Goal: Task Accomplishment & Management: Complete application form

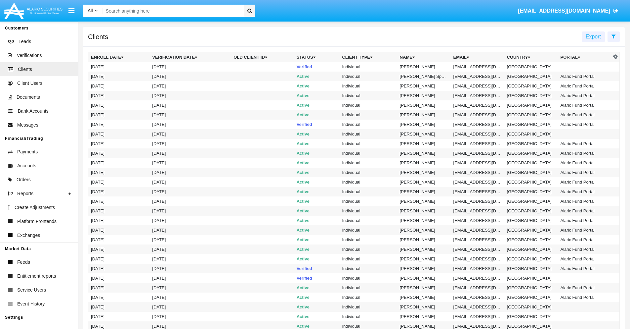
click at [614, 36] on icon at bounding box center [614, 36] width 4 height 5
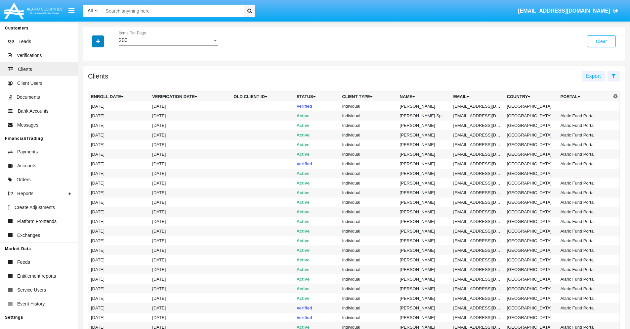
click at [98, 41] on icon "button" at bounding box center [98, 41] width 4 height 5
click at [103, 112] on span "Email" at bounding box center [102, 113] width 13 height 8
click at [91, 115] on input "Email" at bounding box center [91, 115] width 0 height 0
checkbox input "true"
click at [98, 41] on icon "button" at bounding box center [98, 41] width 4 height 5
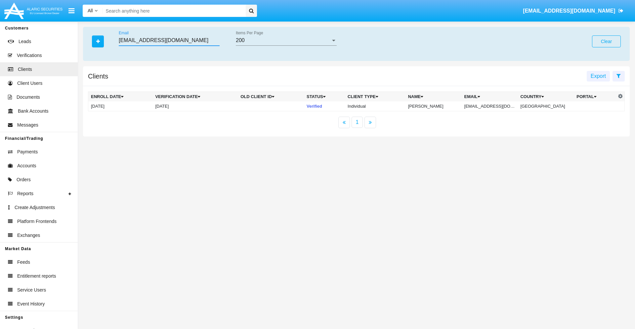
type input "[EMAIL_ADDRESS][DOMAIN_NAME]"
click at [493, 106] on td "[EMAIL_ADDRESS][DOMAIN_NAME]" at bounding box center [490, 106] width 56 height 10
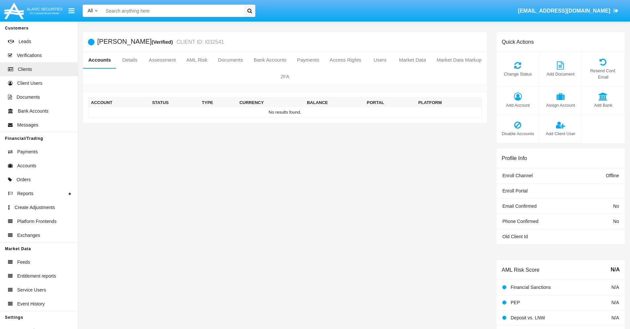
click at [518, 105] on span "Add Account" at bounding box center [518, 105] width 36 height 6
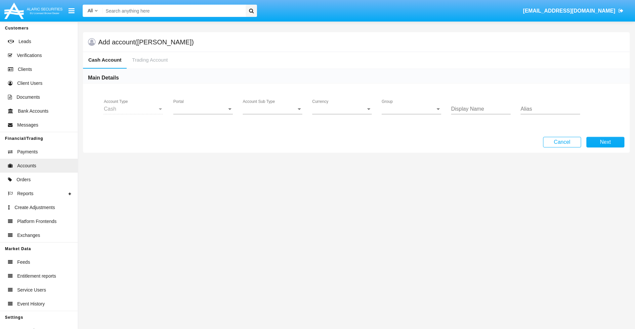
click at [203, 109] on span "Portal" at bounding box center [200, 109] width 54 height 6
click at [204, 161] on span "Alaric Pro" at bounding box center [203, 162] width 61 height 16
click at [273, 109] on span "Account Sub Type" at bounding box center [270, 109] width 54 height 6
click at [273, 114] on span "Trading Cash" at bounding box center [273, 114] width 60 height 16
click at [412, 109] on span "Group" at bounding box center [409, 109] width 54 height 6
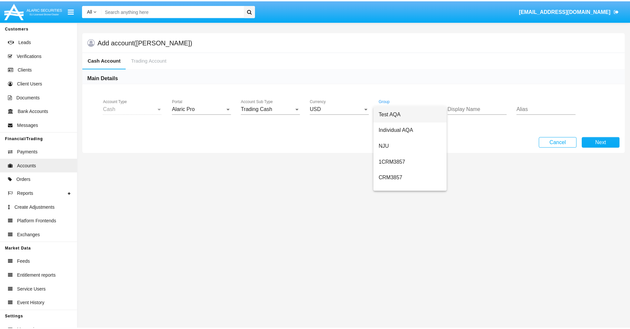
scroll to position [296, 0]
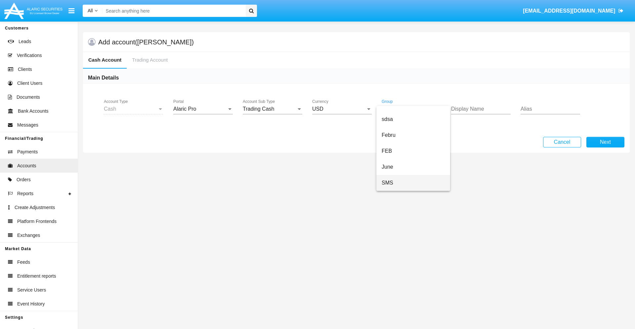
click at [413, 183] on span "SMS" at bounding box center [413, 183] width 63 height 16
type input "salmon"
type input "orchid"
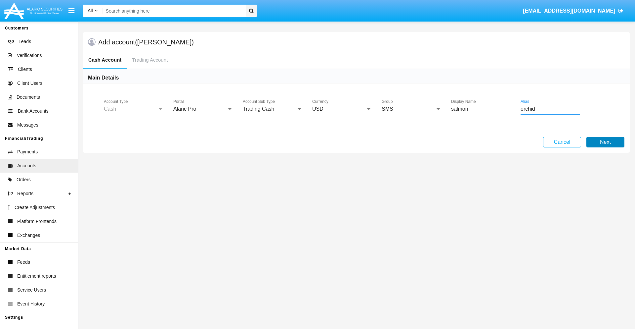
click at [605, 142] on button "Next" at bounding box center [606, 142] width 38 height 11
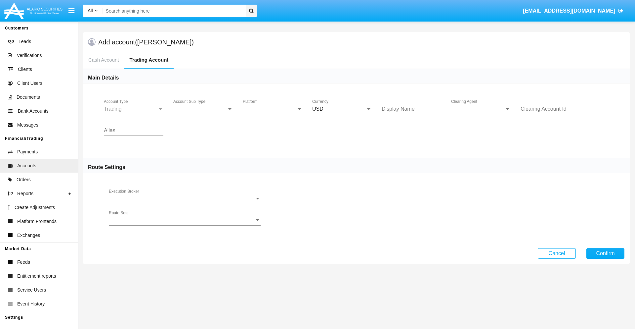
click at [203, 109] on span "Account Sub Type" at bounding box center [200, 109] width 54 height 6
click at [203, 114] on span "Trading" at bounding box center [203, 114] width 60 height 16
click at [273, 109] on span "Platform" at bounding box center [270, 109] width 54 height 6
click at [273, 114] on span "Hammer Lite" at bounding box center [273, 114] width 60 height 16
click at [481, 109] on span "Clearing Agent" at bounding box center [478, 109] width 54 height 6
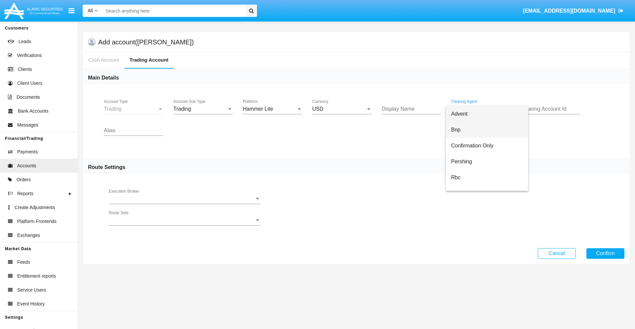
click at [487, 130] on span "Bnp" at bounding box center [487, 130] width 72 height 16
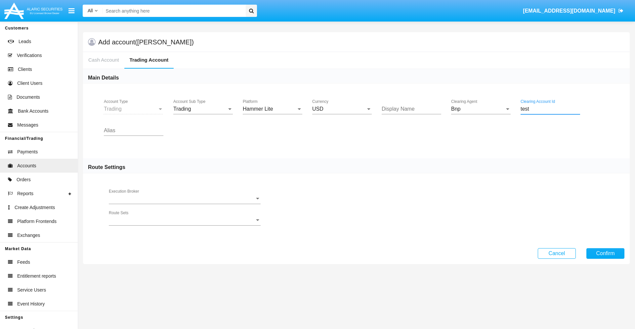
type input "test"
type input "fuchsia"
type input "lavender"
click at [605, 253] on button "Confirm" at bounding box center [606, 253] width 38 height 11
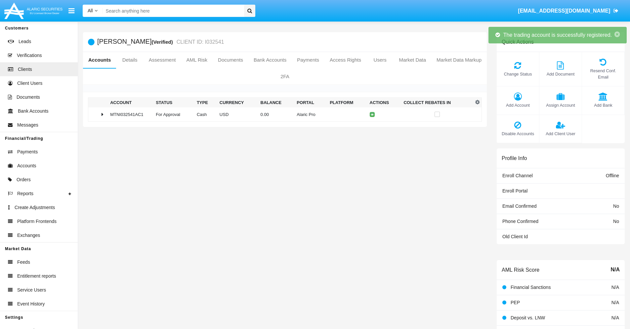
click at [283, 114] on td "0.00" at bounding box center [276, 114] width 36 height 14
click at [372, 114] on icon at bounding box center [373, 114] width 3 height 3
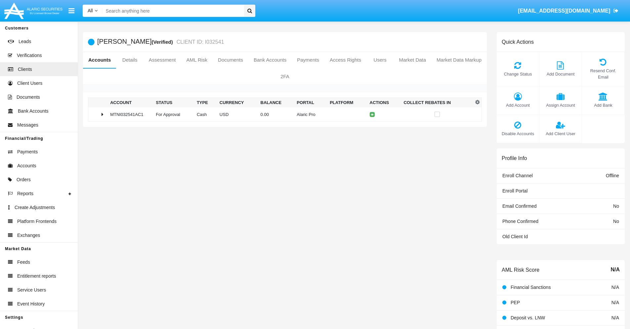
click at [283, 114] on td "0.00" at bounding box center [276, 114] width 36 height 14
click at [372, 128] on icon at bounding box center [373, 128] width 3 height 3
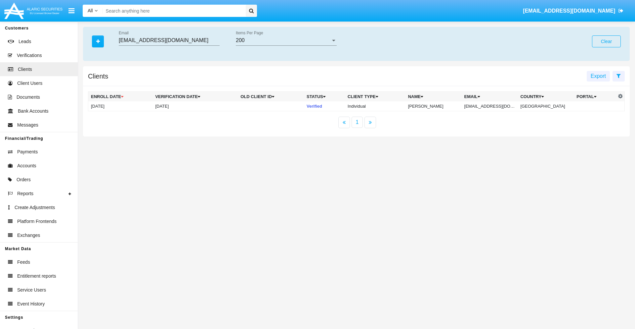
click at [606, 41] on button "Clear" at bounding box center [606, 41] width 29 height 12
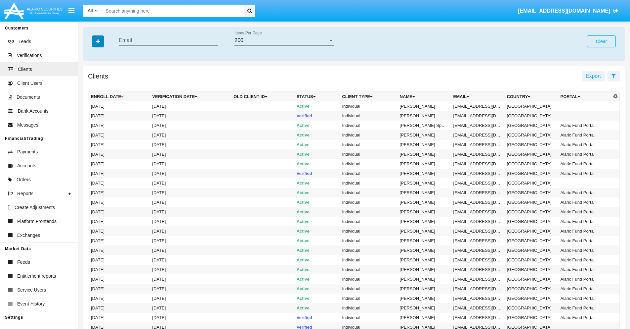
click at [98, 41] on icon "button" at bounding box center [98, 41] width 4 height 5
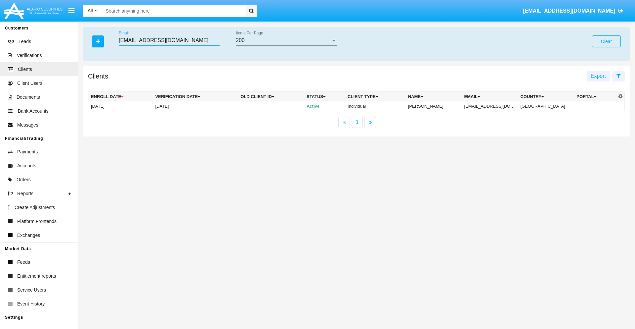
type input "us_h@ruvtt-b9.mo"
click at [495, 106] on td "us_h@ruvtt-b9.mo" at bounding box center [490, 106] width 56 height 10
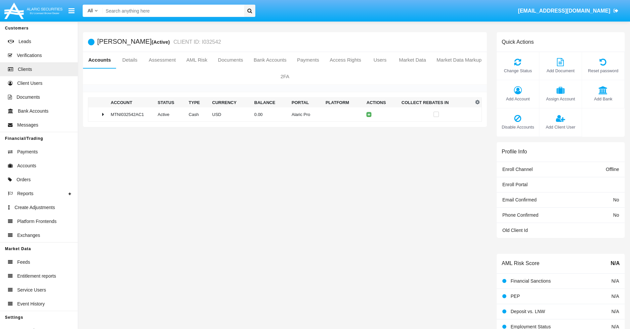
click at [518, 99] on span "Add Account" at bounding box center [518, 99] width 36 height 6
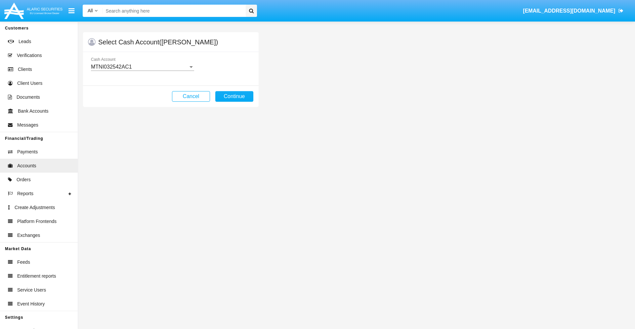
click at [142, 67] on div "MTNI032542AC1" at bounding box center [139, 67] width 97 height 6
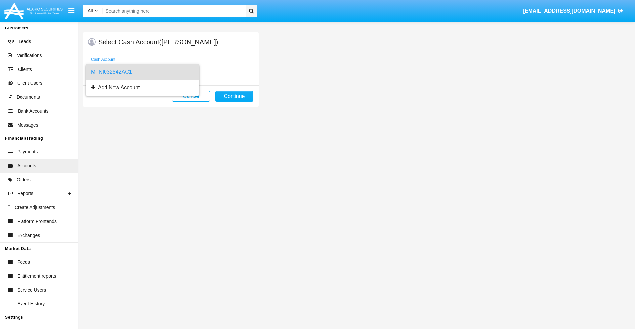
click at [142, 72] on span "MTNI032542AC1" at bounding box center [142, 72] width 103 height 16
click at [234, 96] on button "Continue" at bounding box center [234, 96] width 38 height 11
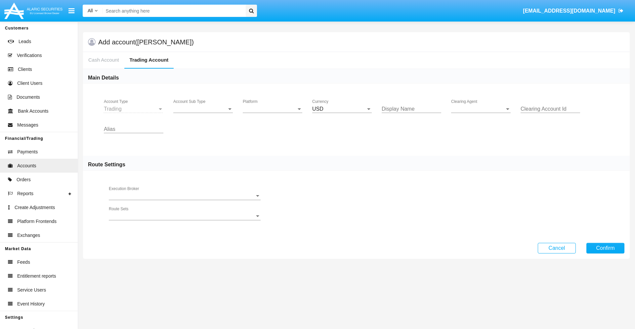
click at [203, 109] on span "Account Sub Type" at bounding box center [200, 109] width 54 height 6
click at [203, 114] on span "Trading" at bounding box center [203, 114] width 60 height 16
click at [273, 109] on span "Platform" at bounding box center [270, 109] width 54 height 6
click at [273, 114] on span "Hammer Lite" at bounding box center [273, 114] width 60 height 16
click at [481, 109] on span "Clearing Agent" at bounding box center [478, 109] width 54 height 6
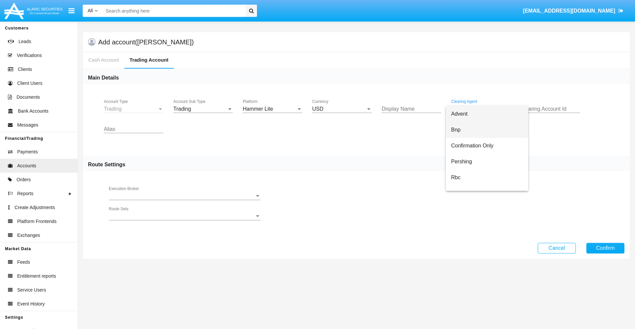
click at [487, 130] on span "Bnp" at bounding box center [487, 130] width 72 height 16
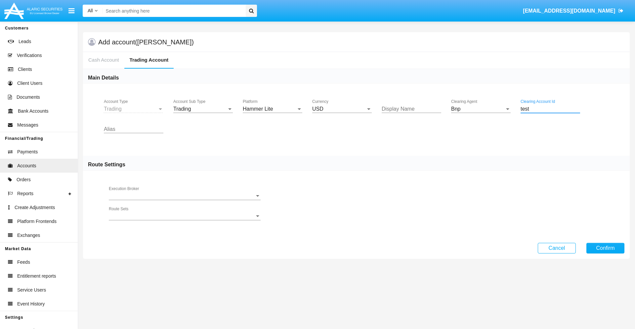
type input "test"
type input "pink"
type input "mint green"
click at [605, 247] on button "Confirm" at bounding box center [606, 248] width 38 height 11
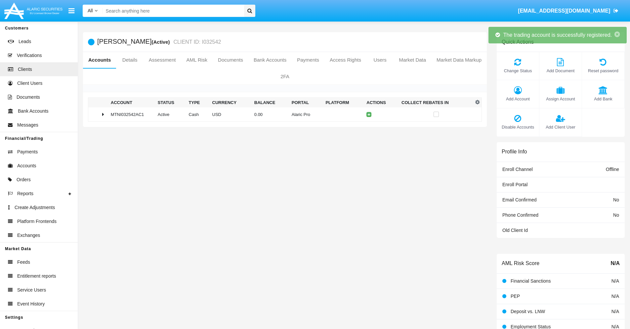
click at [283, 114] on td "0.00" at bounding box center [270, 114] width 37 height 14
